Goal: Task Accomplishment & Management: Manage account settings

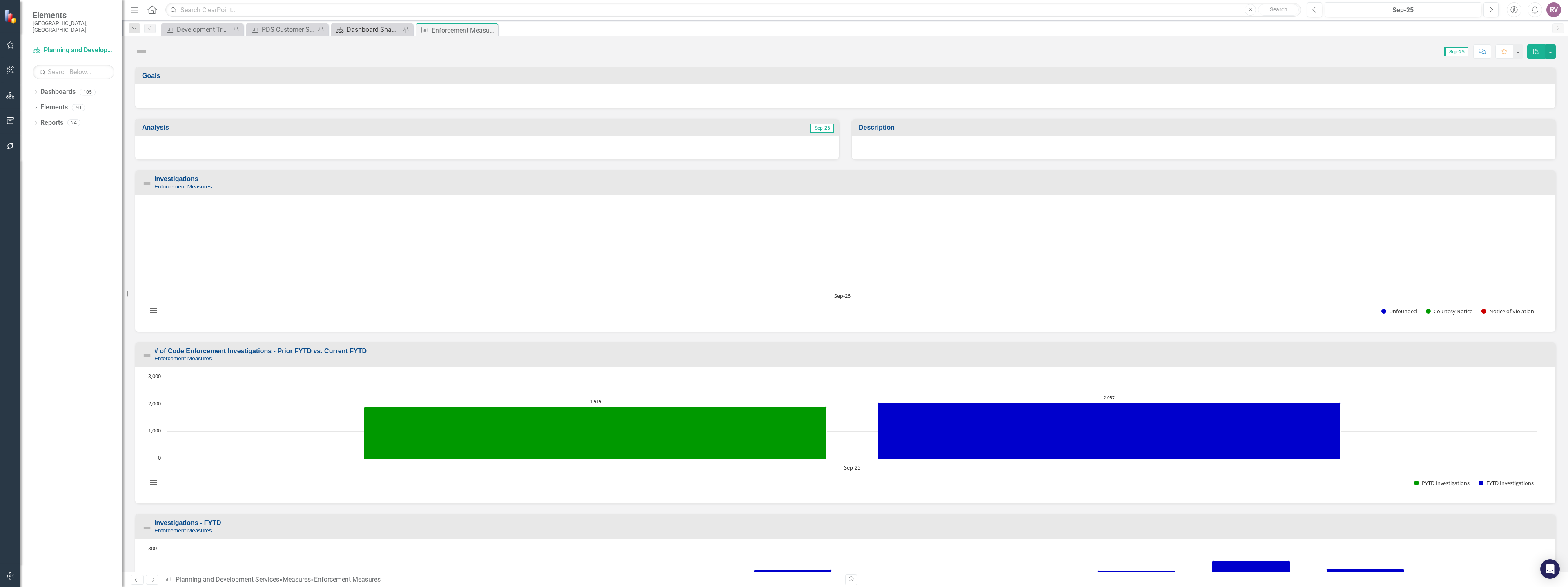
click at [354, 29] on div "Dashboard Snapshot" at bounding box center [374, 29] width 54 height 10
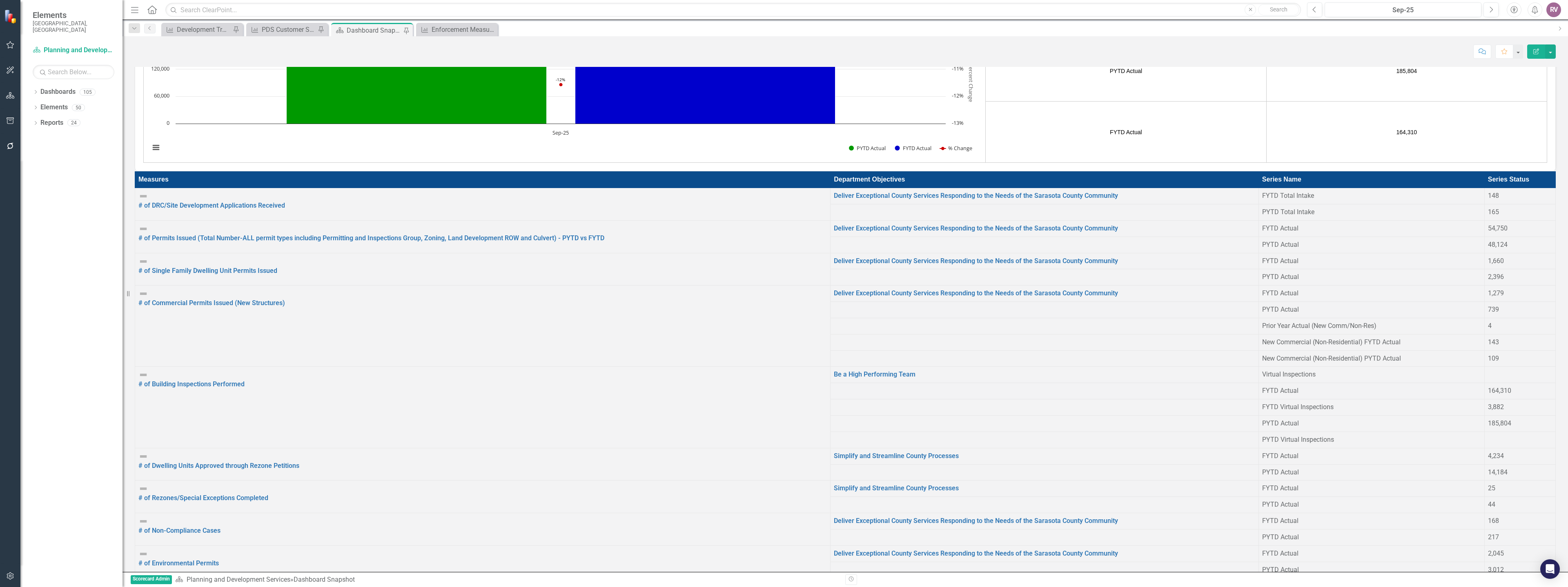
scroll to position [1917, 0]
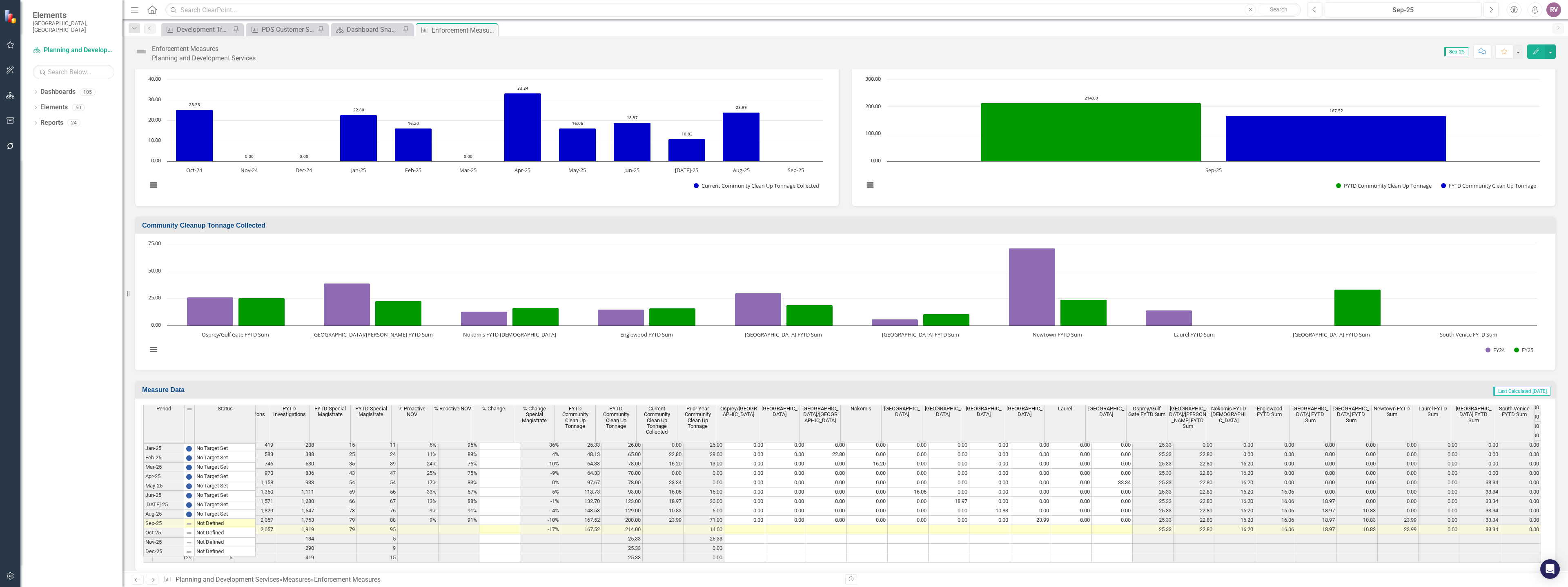
click at [744, 525] on tr "166 7 2,057 1,919 79 95 -17% 167.52 214.00 14.00 25.33 22.80 16.20 16.06 18.97 …" at bounding box center [643, 529] width 1797 height 9
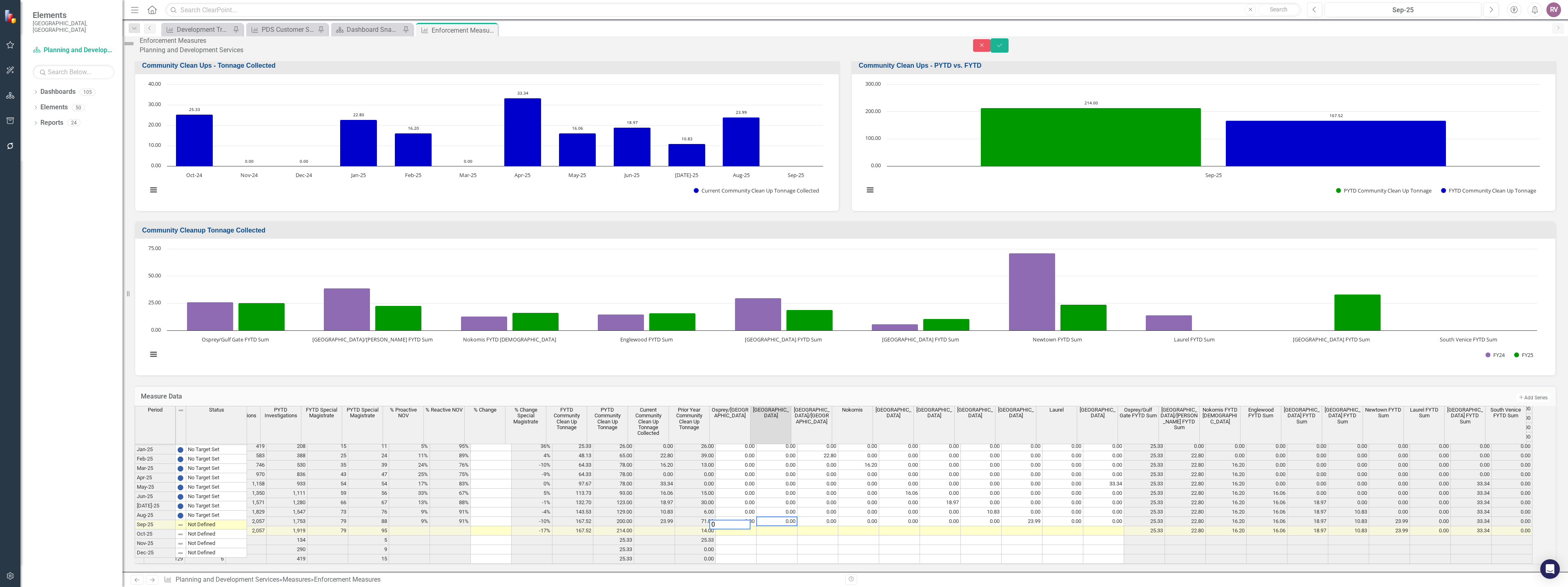
click at [789, 526] on td at bounding box center [777, 530] width 41 height 9
click at [811, 526] on td at bounding box center [818, 530] width 41 height 9
click at [865, 526] on td at bounding box center [859, 530] width 41 height 9
click at [917, 526] on td at bounding box center [900, 530] width 41 height 9
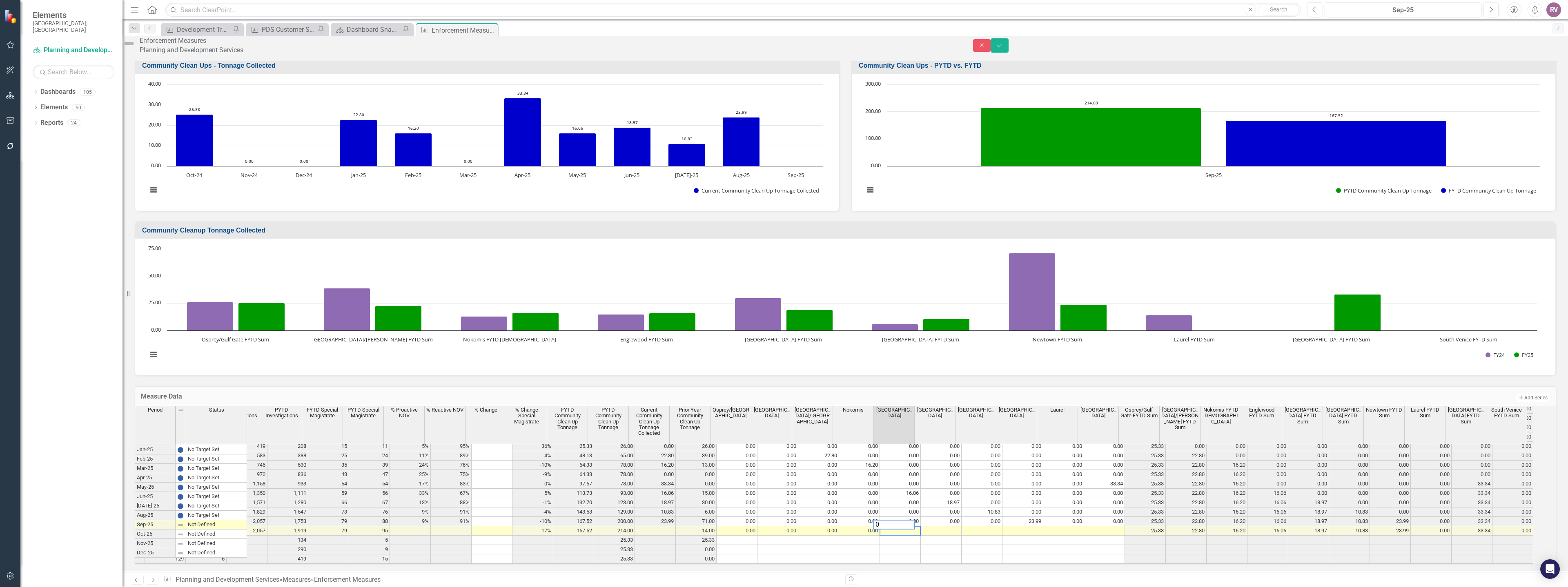
click at [956, 526] on td at bounding box center [941, 530] width 41 height 9
click at [992, 526] on td at bounding box center [982, 530] width 41 height 9
click at [1027, 526] on td at bounding box center [1023, 530] width 41 height 9
click at [1059, 526] on td at bounding box center [1063, 530] width 41 height 9
type textarea "15.79"
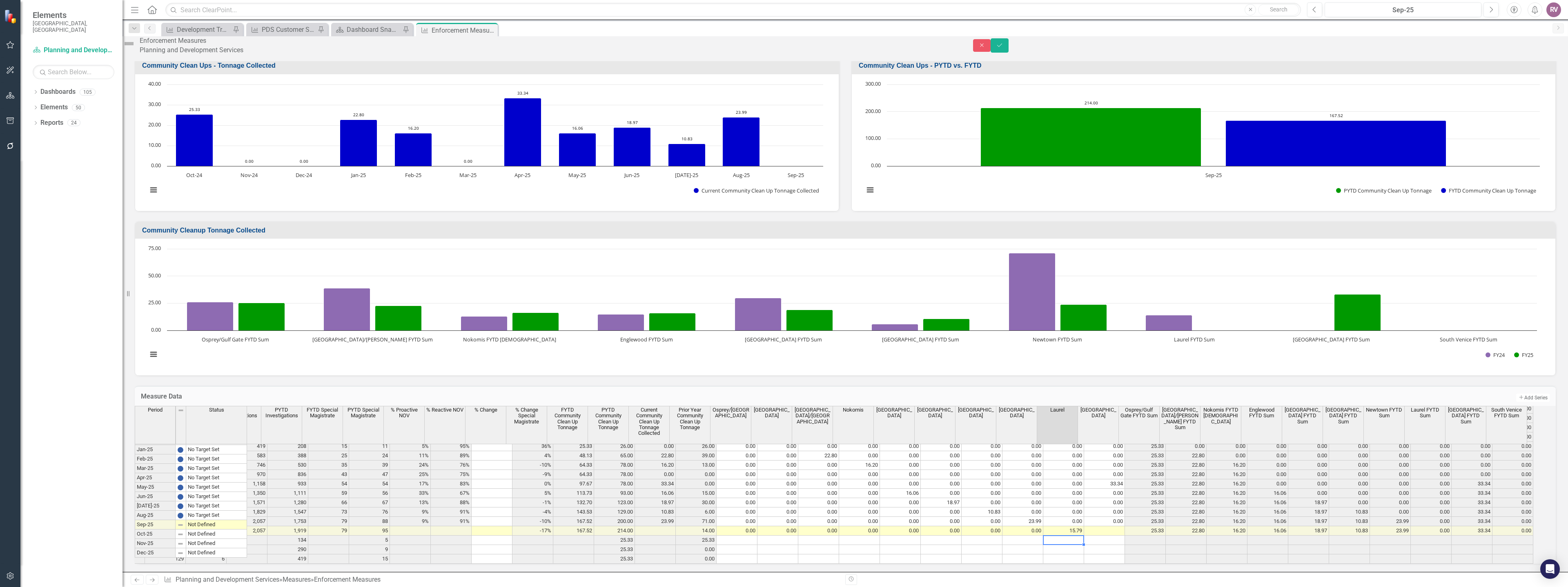
click at [1094, 526] on td at bounding box center [1104, 530] width 41 height 9
type textarea "0"
click at [1119, 428] on th "[GEOGRAPHIC_DATA]" at bounding box center [1098, 425] width 41 height 38
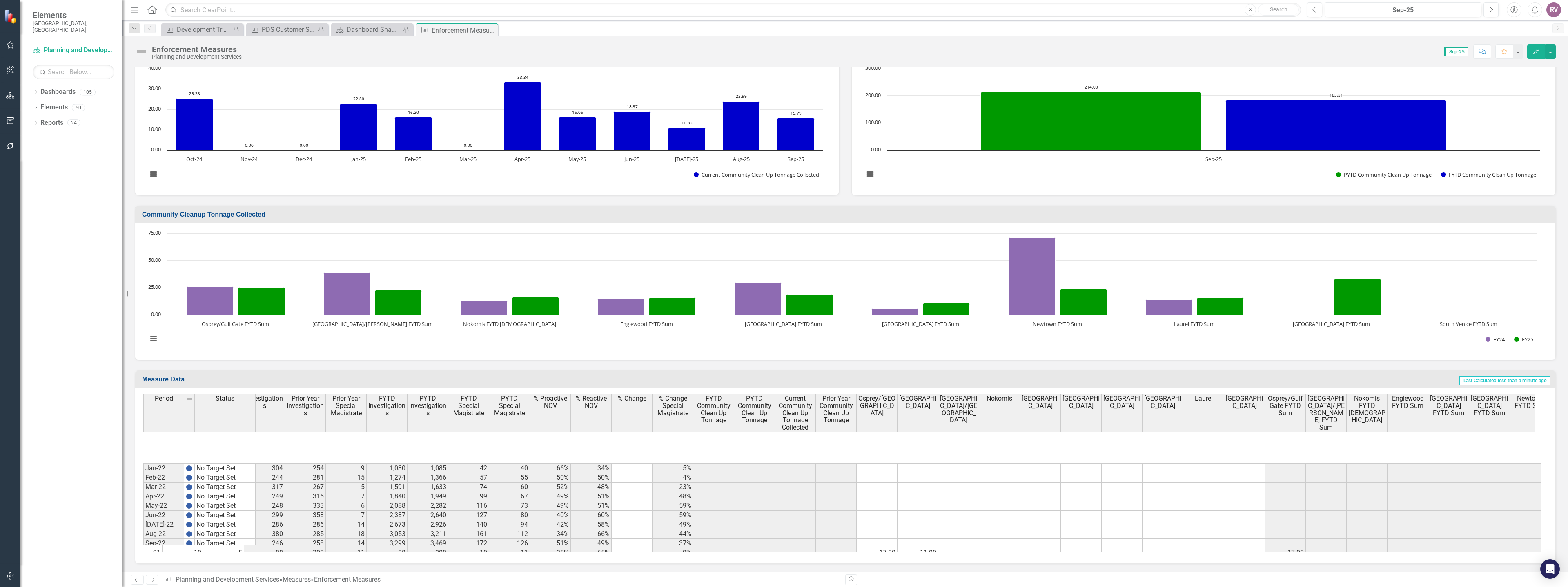
scroll to position [1102, 379]
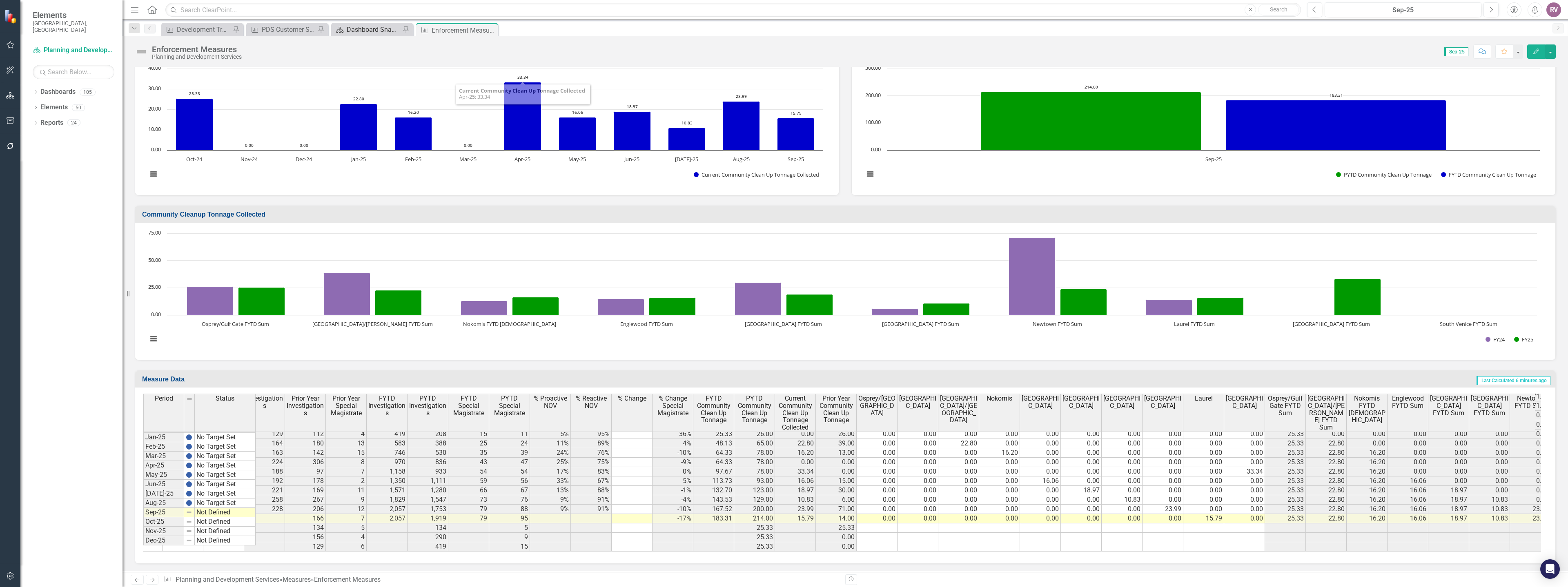
click at [375, 30] on div "Dashboard Snapshot" at bounding box center [374, 29] width 54 height 10
